Goal: Complete application form

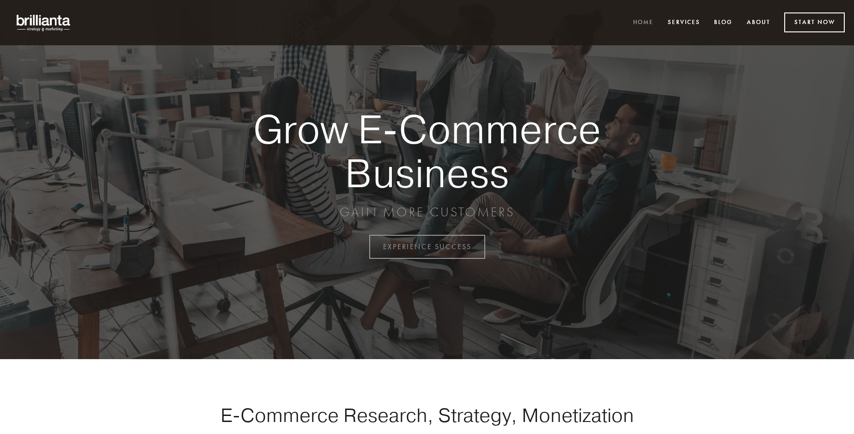
scroll to position [2423, 0]
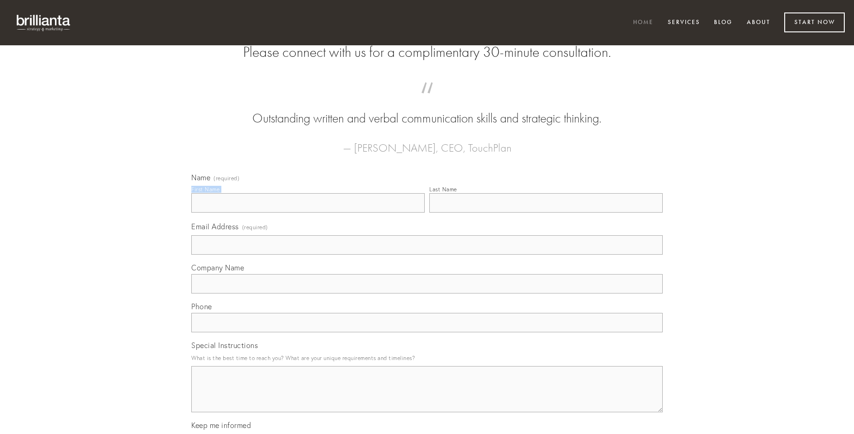
type input "Miss [PERSON_NAME]"
click at [546, 213] on input "Last Name" at bounding box center [545, 202] width 233 height 19
type input "Miss [PERSON_NAME]"
click at [427, 255] on input "Email Address (required)" at bounding box center [426, 244] width 471 height 19
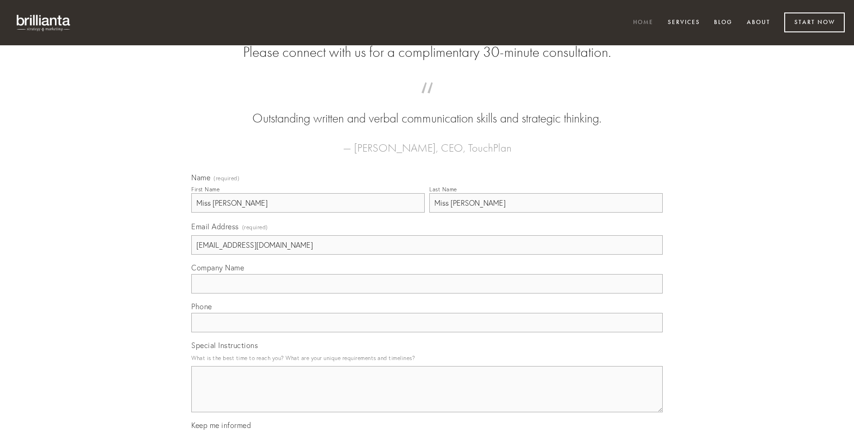
type input "[EMAIL_ADDRESS][DOMAIN_NAME]"
click at [427, 293] on input "Company Name" at bounding box center [426, 283] width 471 height 19
type input "tristis"
click at [427, 332] on input "text" at bounding box center [426, 322] width 471 height 19
click at [427, 397] on textarea "Special Instructions" at bounding box center [426, 389] width 471 height 46
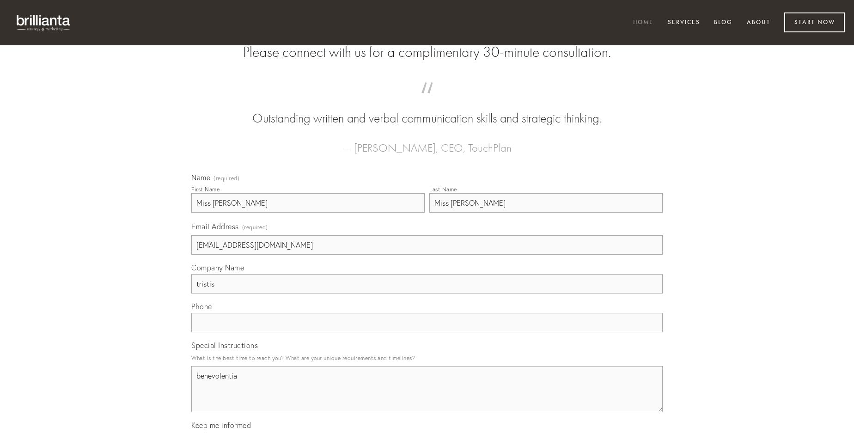
type textarea "benevolentia"
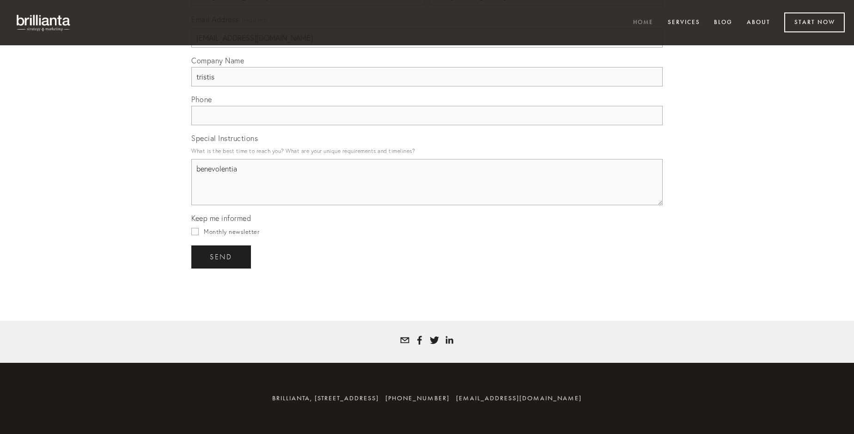
click at [222, 257] on span "send" at bounding box center [221, 257] width 23 height 8
